Goal: Task Accomplishment & Management: Manage account settings

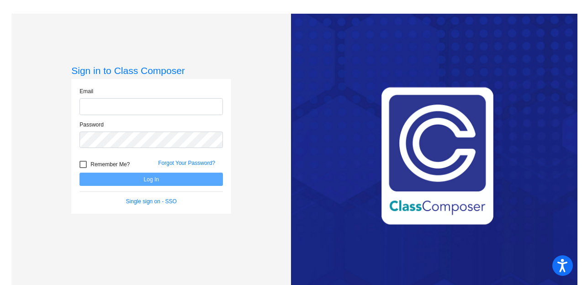
type input "[EMAIL_ADDRESS][DOMAIN_NAME]"
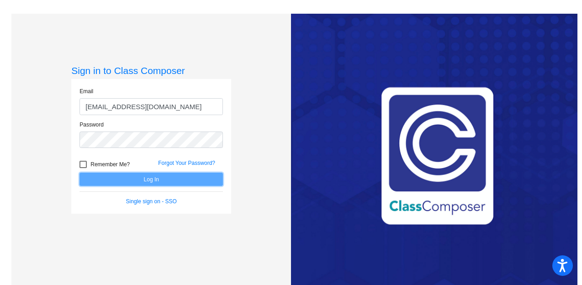
click at [157, 183] on button "Log In" at bounding box center [150, 179] width 143 height 13
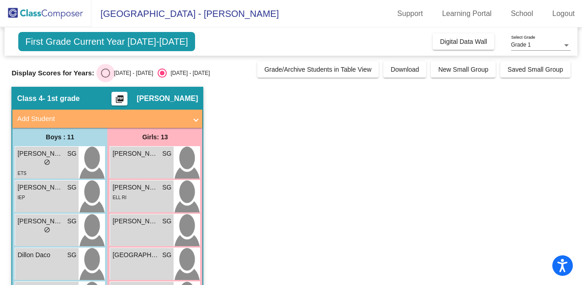
click at [105, 71] on div "Select an option" at bounding box center [105, 72] width 9 height 9
click at [105, 78] on input "[DATE] - [DATE]" at bounding box center [105, 78] width 0 height 0
radio input "true"
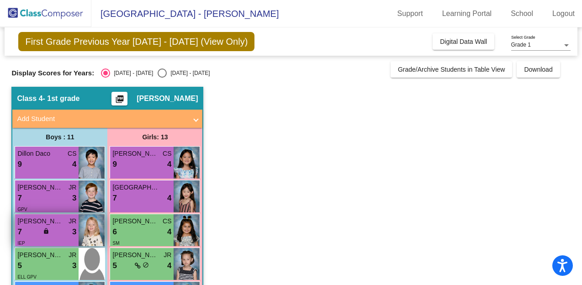
click at [56, 228] on div "7 lock do_not_disturb_alt 3" at bounding box center [46, 232] width 59 height 12
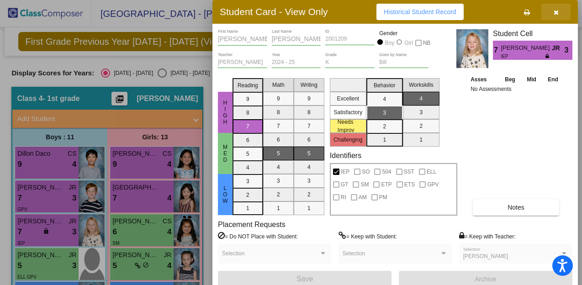
click at [553, 13] on icon "button" at bounding box center [555, 12] width 5 height 6
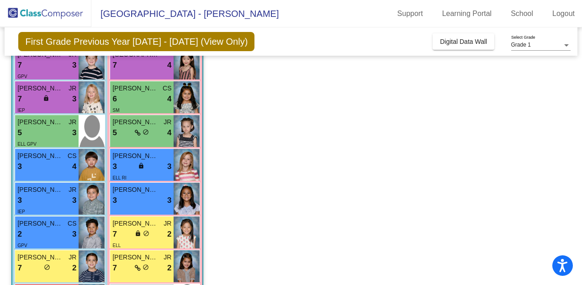
scroll to position [131, 0]
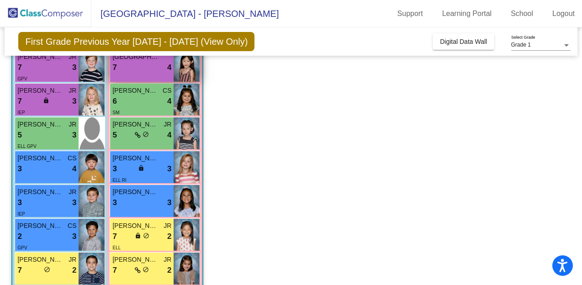
click at [135, 76] on div "Ava Park 7 lock do_not_disturb_alt 4" at bounding box center [141, 66] width 63 height 32
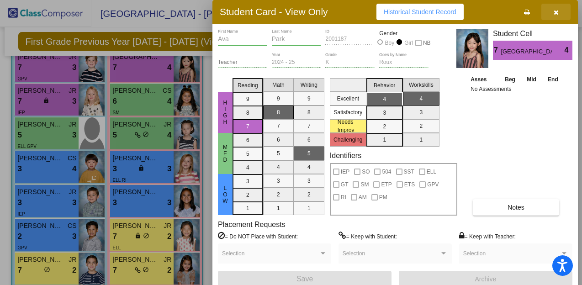
click at [558, 11] on button "button" at bounding box center [555, 12] width 29 height 16
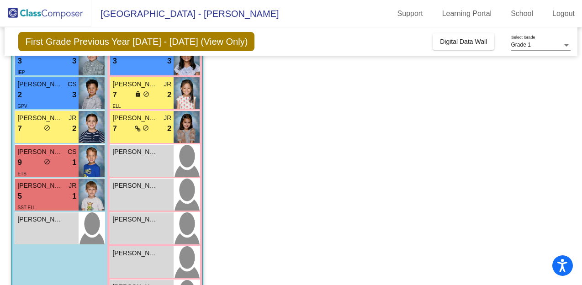
scroll to position [296, 0]
